Goal: Navigation & Orientation: Find specific page/section

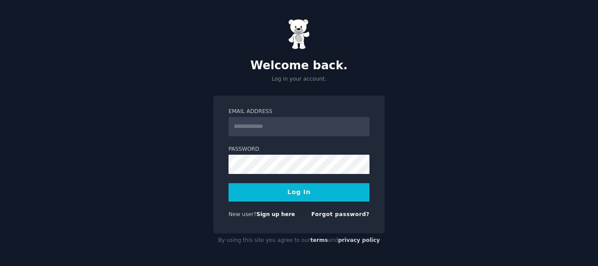
type input "**********"
click at [320, 188] on button "Log In" at bounding box center [299, 192] width 141 height 18
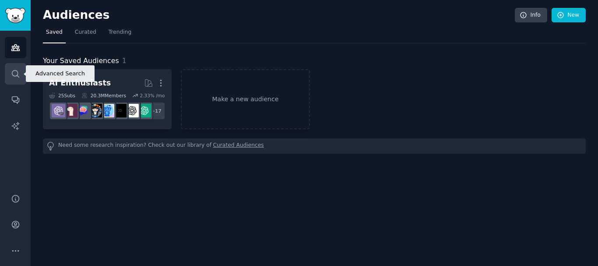
click at [16, 73] on icon "Sidebar" at bounding box center [15, 73] width 9 height 9
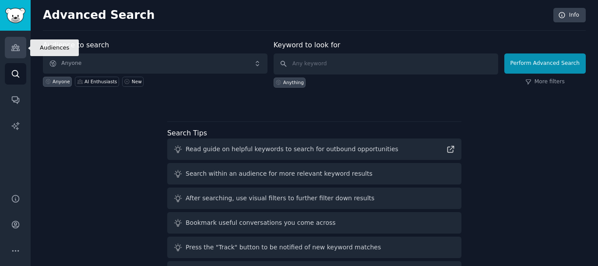
click at [14, 53] on link "Audiences" at bounding box center [15, 47] width 21 height 21
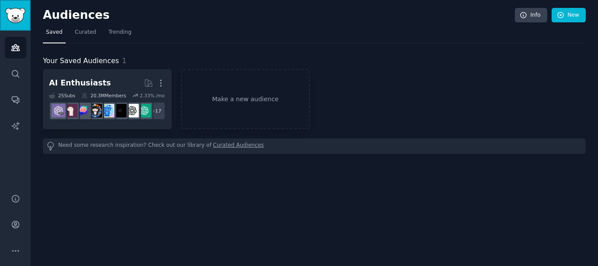
click at [14, 18] on img "Sidebar" at bounding box center [15, 15] width 20 height 15
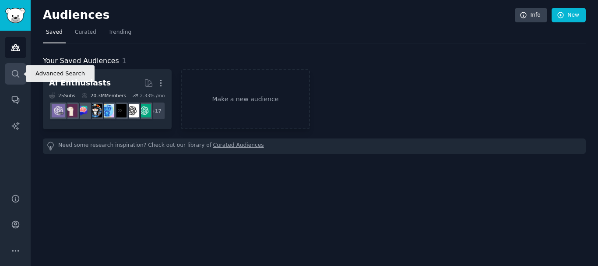
click at [14, 77] on icon "Sidebar" at bounding box center [15, 73] width 9 height 9
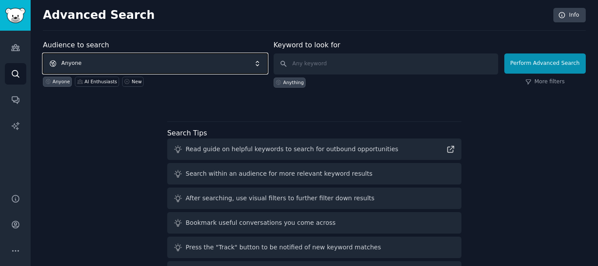
click at [123, 60] on span "Anyone" at bounding box center [155, 63] width 225 height 20
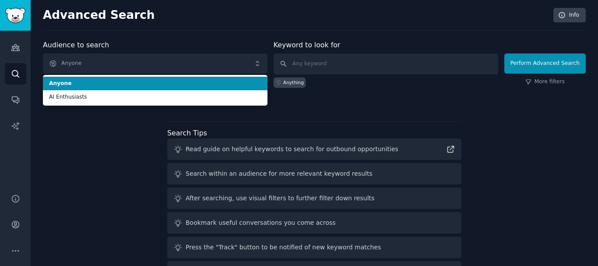
click at [132, 86] on span "Anyone" at bounding box center [155, 84] width 212 height 8
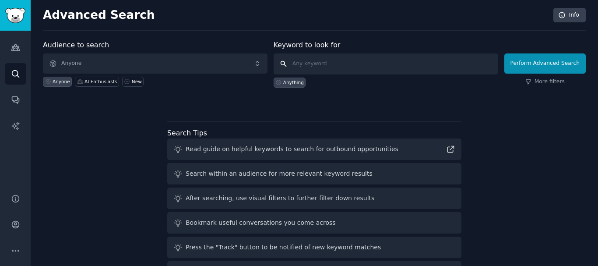
click at [327, 64] on input "text" at bounding box center [386, 63] width 225 height 21
click at [14, 54] on link "Audiences" at bounding box center [15, 47] width 21 height 21
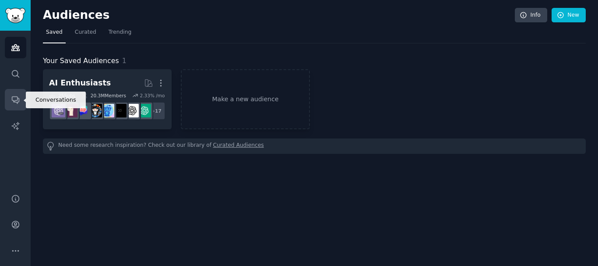
click at [15, 106] on link "Conversations" at bounding box center [15, 99] width 21 height 21
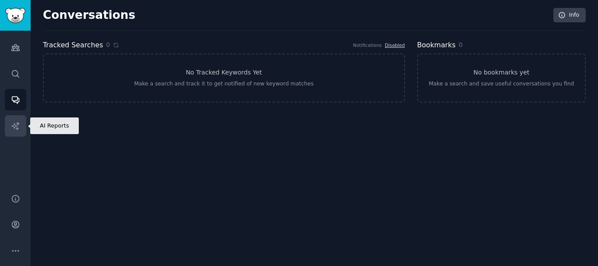
click at [14, 127] on icon "Sidebar" at bounding box center [14, 125] width 7 height 7
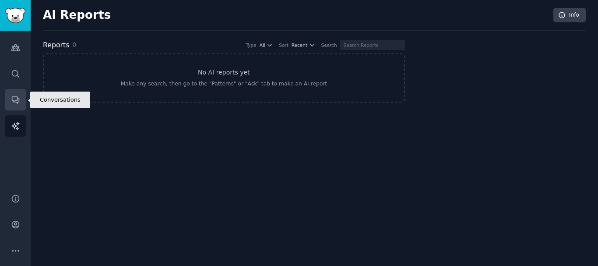
click at [15, 102] on icon "Sidebar" at bounding box center [15, 99] width 9 height 9
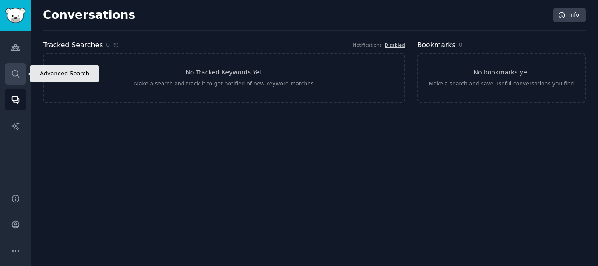
click at [15, 83] on link "Search" at bounding box center [15, 73] width 21 height 21
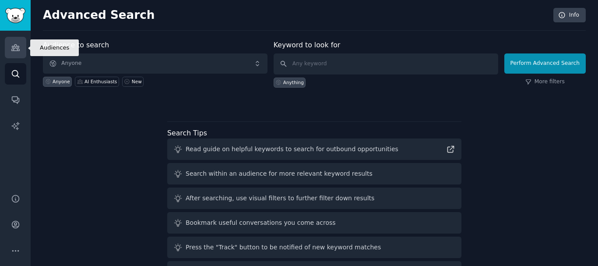
click at [15, 52] on link "Audiences" at bounding box center [15, 47] width 21 height 21
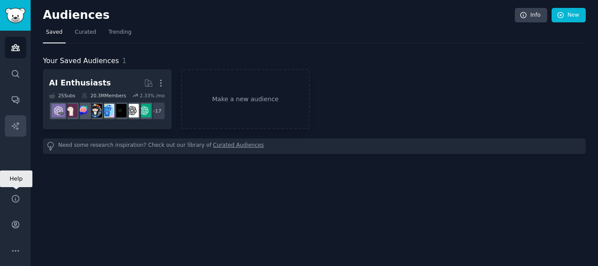
drag, startPoint x: 10, startPoint y: 193, endPoint x: 17, endPoint y: 127, distance: 66.1
click at [17, 127] on icon "Sidebar" at bounding box center [14, 125] width 7 height 7
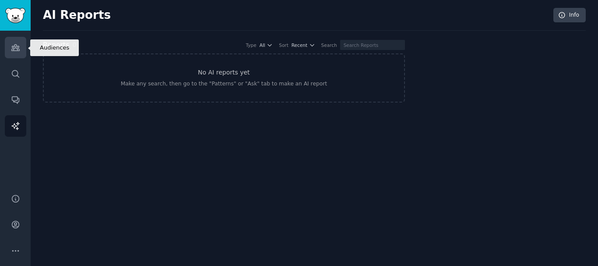
click at [11, 46] on icon "Sidebar" at bounding box center [15, 47] width 9 height 9
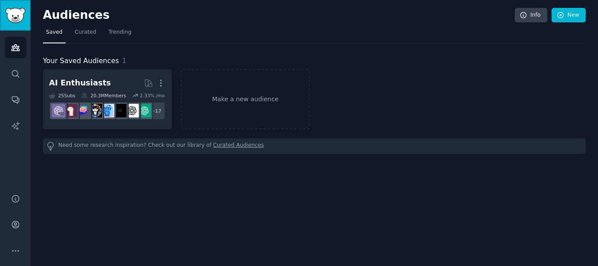
click at [11, 23] on link "Sidebar" at bounding box center [15, 15] width 31 height 31
click at [300, 54] on div "Your Saved Audiences 1 AI Enthusiasts More 25 Sub s 20.3M Members 2.33 % /mo + …" at bounding box center [314, 98] width 543 height 110
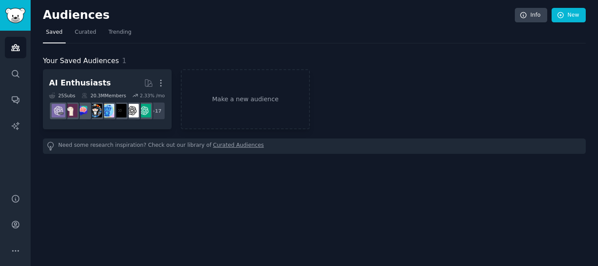
click at [297, 52] on div "Your Saved Audiences 1 AI Enthusiasts More 25 Sub s 20.3M Members 2.33 % /mo + …" at bounding box center [314, 98] width 543 height 110
click at [294, 52] on div "Your Saved Audiences 1 AI Enthusiasts More 25 Sub s 20.3M Members 2.33 % /mo + …" at bounding box center [314, 98] width 543 height 110
